Goal: Navigation & Orientation: Understand site structure

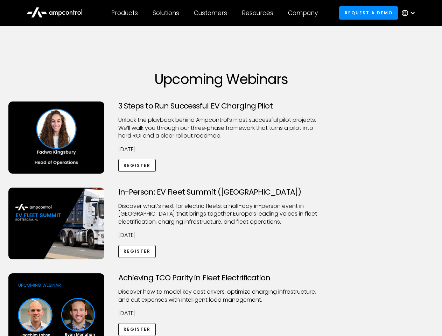
click at [215, 13] on div "Customers" at bounding box center [210, 13] width 33 height 8
click at [124, 13] on div "Products" at bounding box center [124, 13] width 27 height 8
click at [166, 13] on div "Solutions" at bounding box center [165, 13] width 27 height 8
click at [212, 13] on div "Customers" at bounding box center [210, 13] width 33 height 8
click at [259, 13] on div "Resources" at bounding box center [257, 13] width 31 height 8
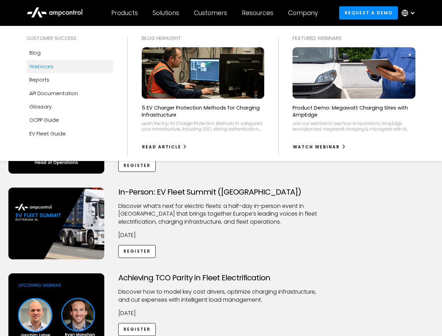
click at [305, 13] on div "Company" at bounding box center [303, 13] width 30 height 8
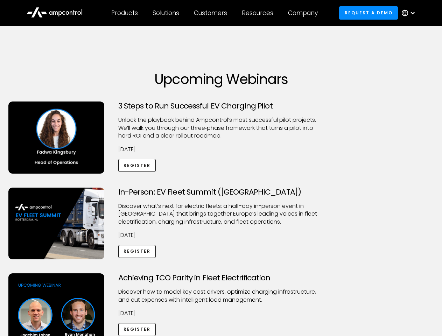
click at [410, 13] on div at bounding box center [412, 13] width 6 height 6
